Goal: Information Seeking & Learning: Learn about a topic

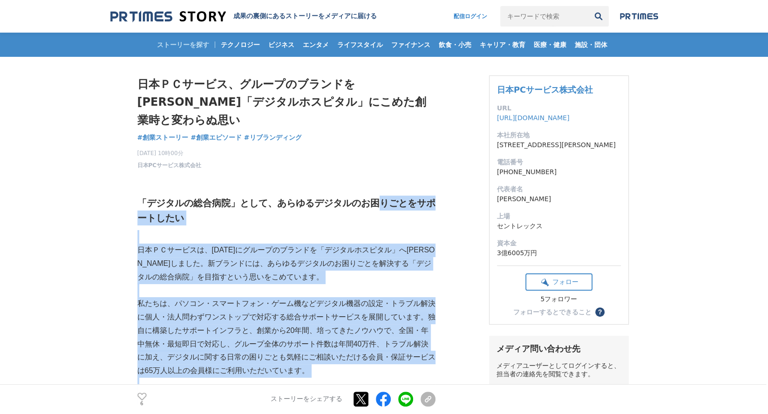
drag, startPoint x: 375, startPoint y: 162, endPoint x: 419, endPoint y: 376, distance: 218.9
click at [358, 378] on p at bounding box center [286, 385] width 298 height 14
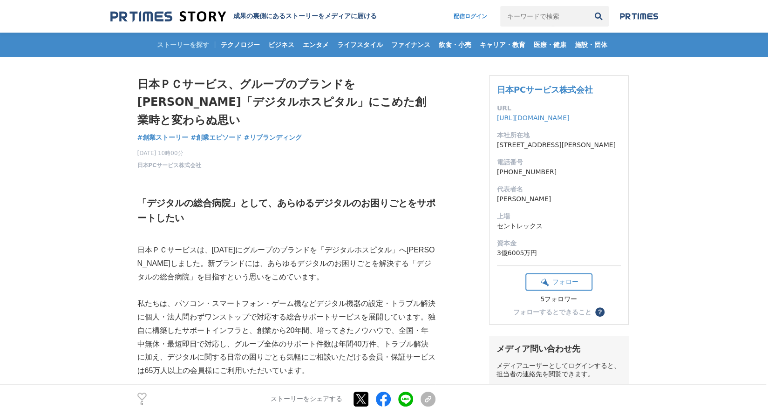
drag, startPoint x: 358, startPoint y: 370, endPoint x: 128, endPoint y: 187, distance: 293.8
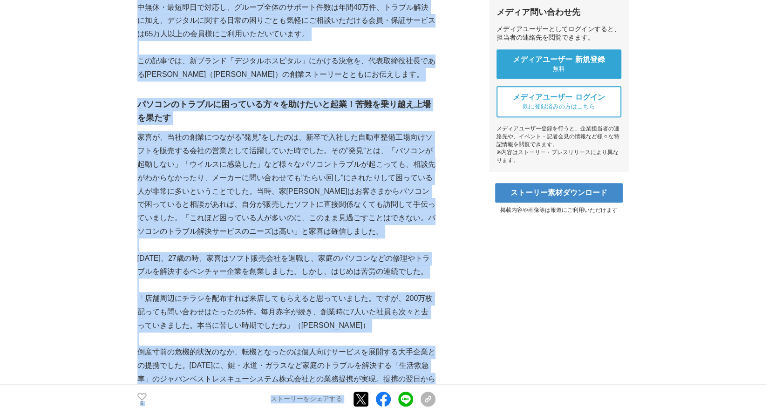
scroll to position [344, 0]
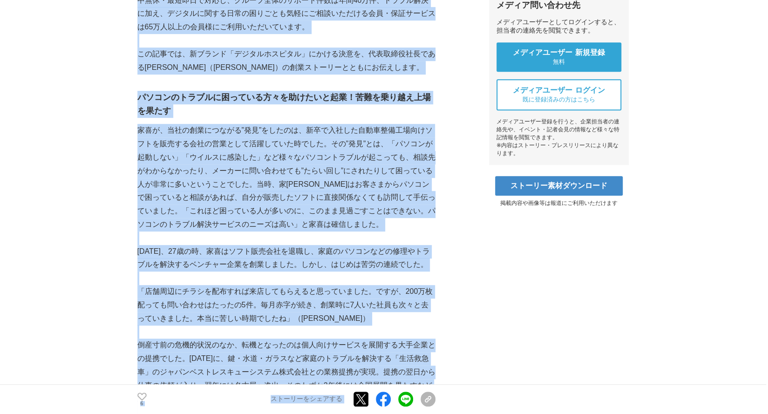
drag, startPoint x: 128, startPoint y: 187, endPoint x: 445, endPoint y: 355, distance: 359.1
click at [333, 272] on p at bounding box center [286, 279] width 298 height 14
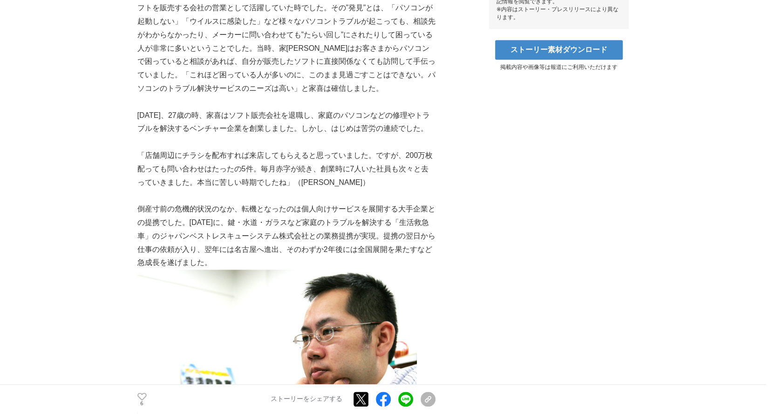
scroll to position [508, 0]
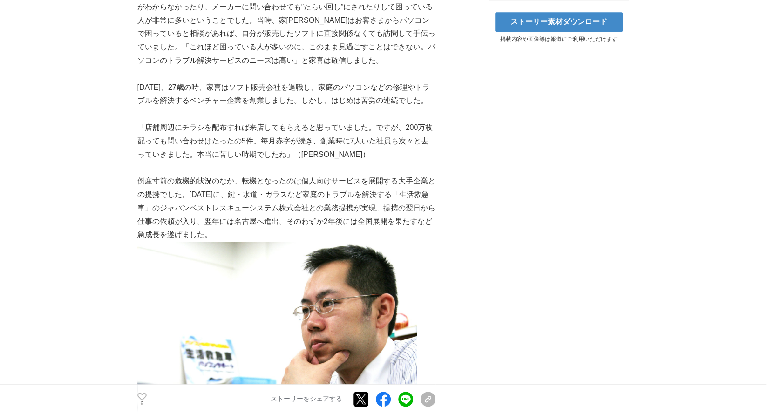
click at [333, 175] on p "倒産寸前の危機的状況のなか、転機となったのは個人向けサービスを展開する大手企業との提携でした。[DATE]に、鍵・水道・ガラスなど家庭のトラブルを解決する「生…" at bounding box center [286, 208] width 298 height 67
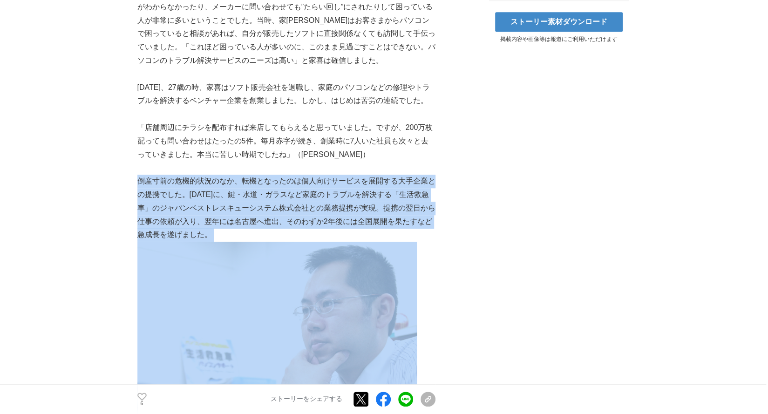
click at [333, 175] on p "倒産寸前の危機的状況のなか、転機となったのは個人向けサービスを展開する大手企業との提携でした。[DATE]に、鍵・水道・ガラスなど家庭のトラブルを解決する「生…" at bounding box center [286, 208] width 298 height 67
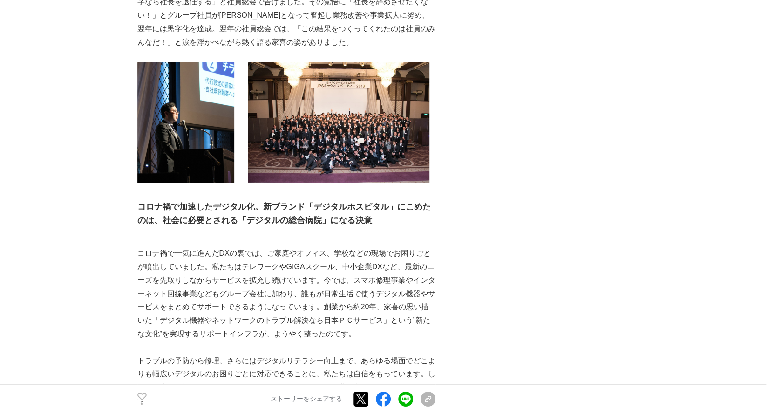
scroll to position [2023, 0]
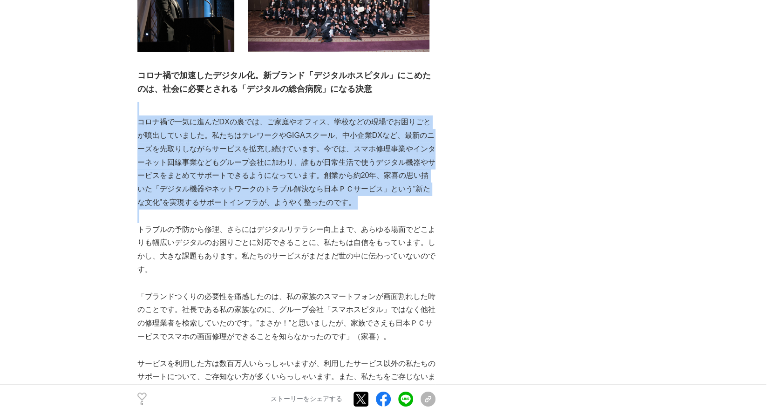
drag, startPoint x: 362, startPoint y: 138, endPoint x: 399, endPoint y: 212, distance: 82.5
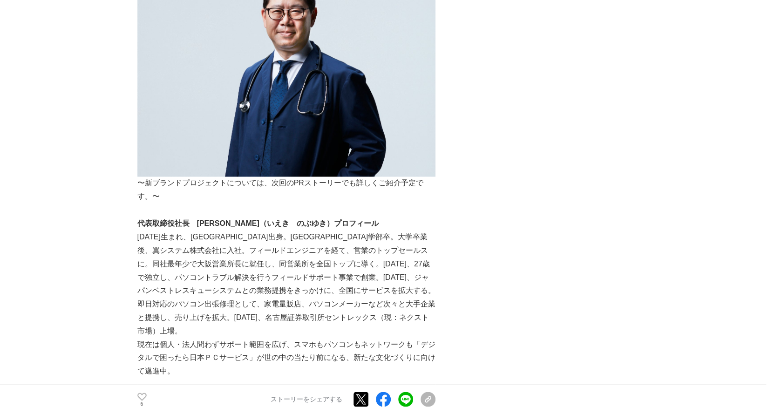
scroll to position [3235, 0]
click at [399, 205] on p "〜新ブランドプロジェクトについては、次回のPRストーリーでも詳しくご紹介予定です。〜" at bounding box center [286, 191] width 298 height 27
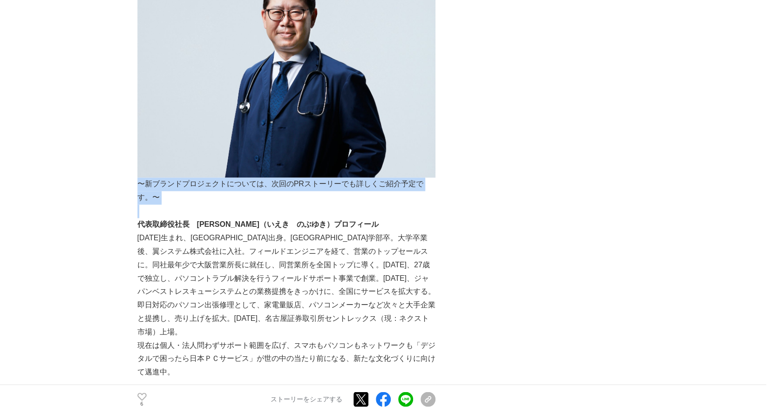
click at [399, 205] on p "〜新ブランドプロジェクトについては、次回のPRストーリーでも詳しくご紹介予定です。〜" at bounding box center [286, 191] width 298 height 27
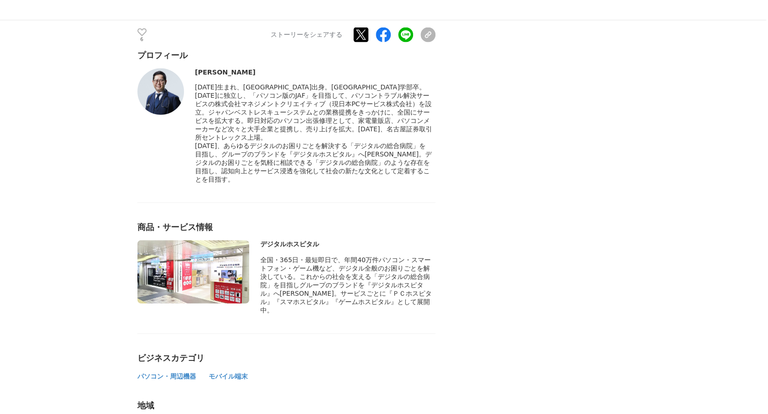
scroll to position [3647, 0]
